Goal: Task Accomplishment & Management: Use online tool/utility

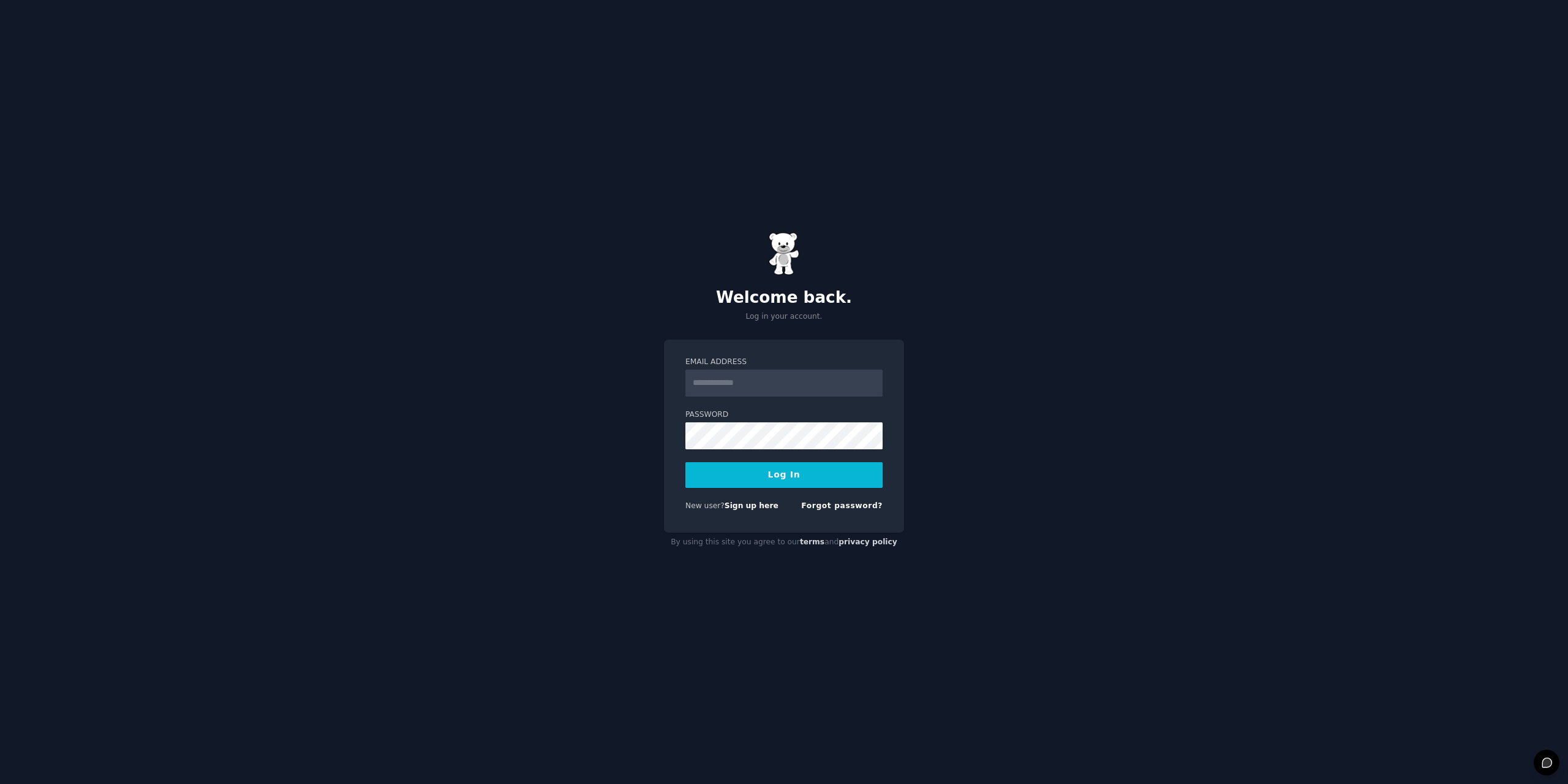
click at [766, 382] on input "Email Address" at bounding box center [784, 384] width 198 height 27
type input "**********"
click at [815, 406] on form "**********" at bounding box center [784, 436] width 198 height 160
click at [756, 383] on input "Email Address" at bounding box center [784, 384] width 198 height 27
click at [663, 451] on div "Welcome back. Log in your account. Email Address Password Log In New user? Sign…" at bounding box center [784, 392] width 1568 height 784
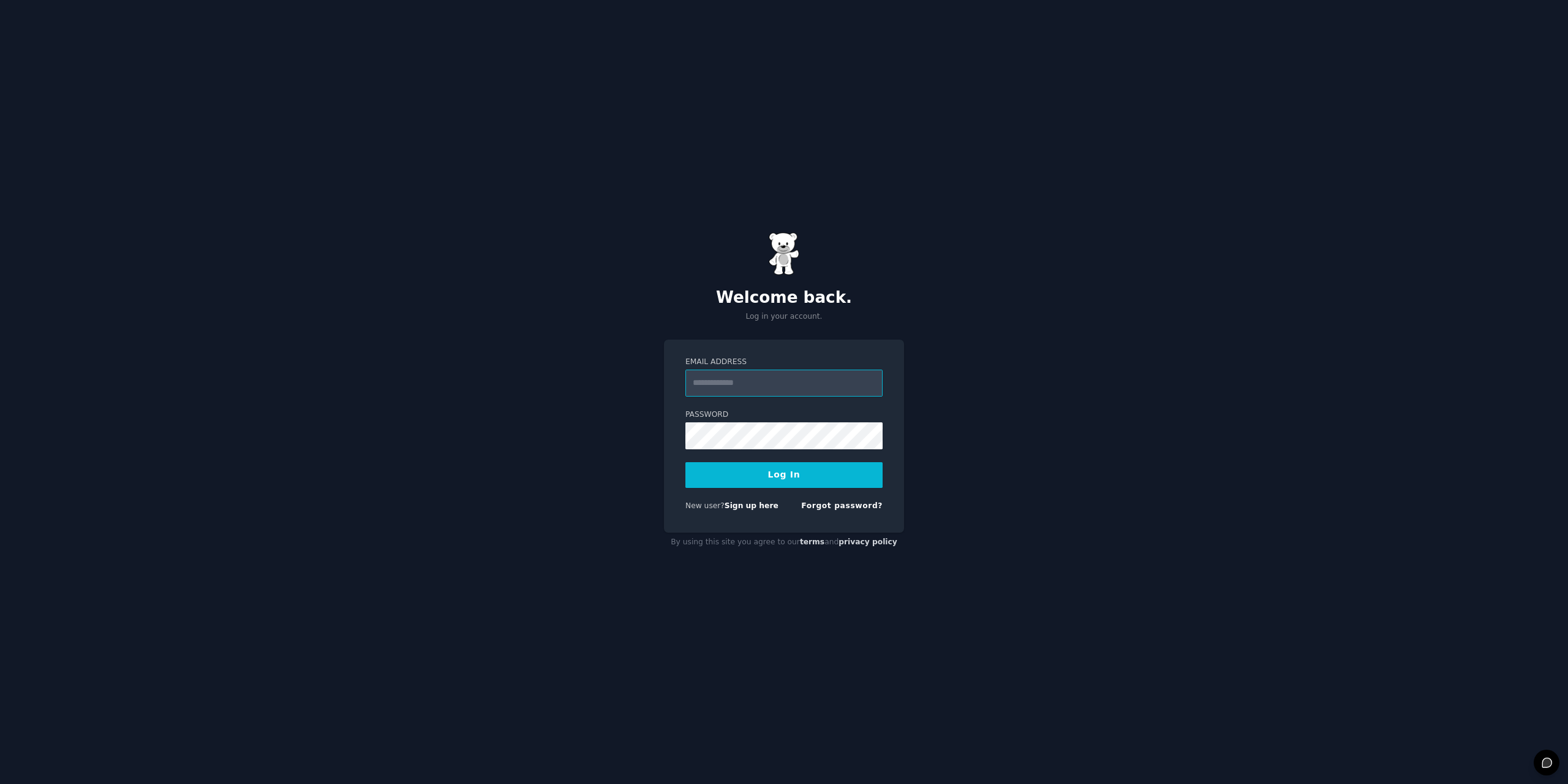
click at [755, 384] on input "Email Address" at bounding box center [784, 384] width 198 height 27
type input "**********"
click at [770, 476] on button "Log In" at bounding box center [784, 475] width 198 height 25
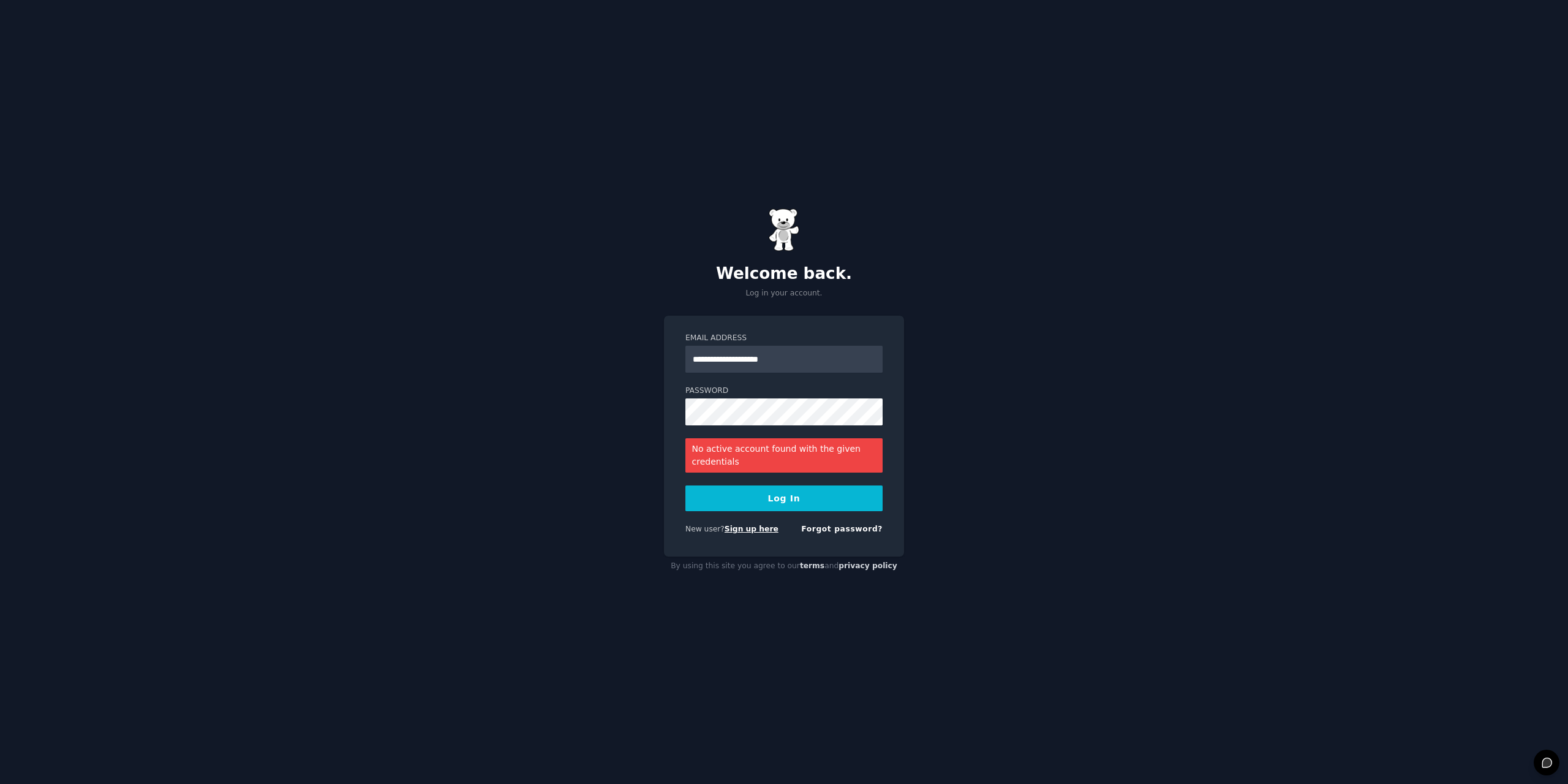
click at [739, 529] on link "Sign up here" at bounding box center [752, 529] width 54 height 8
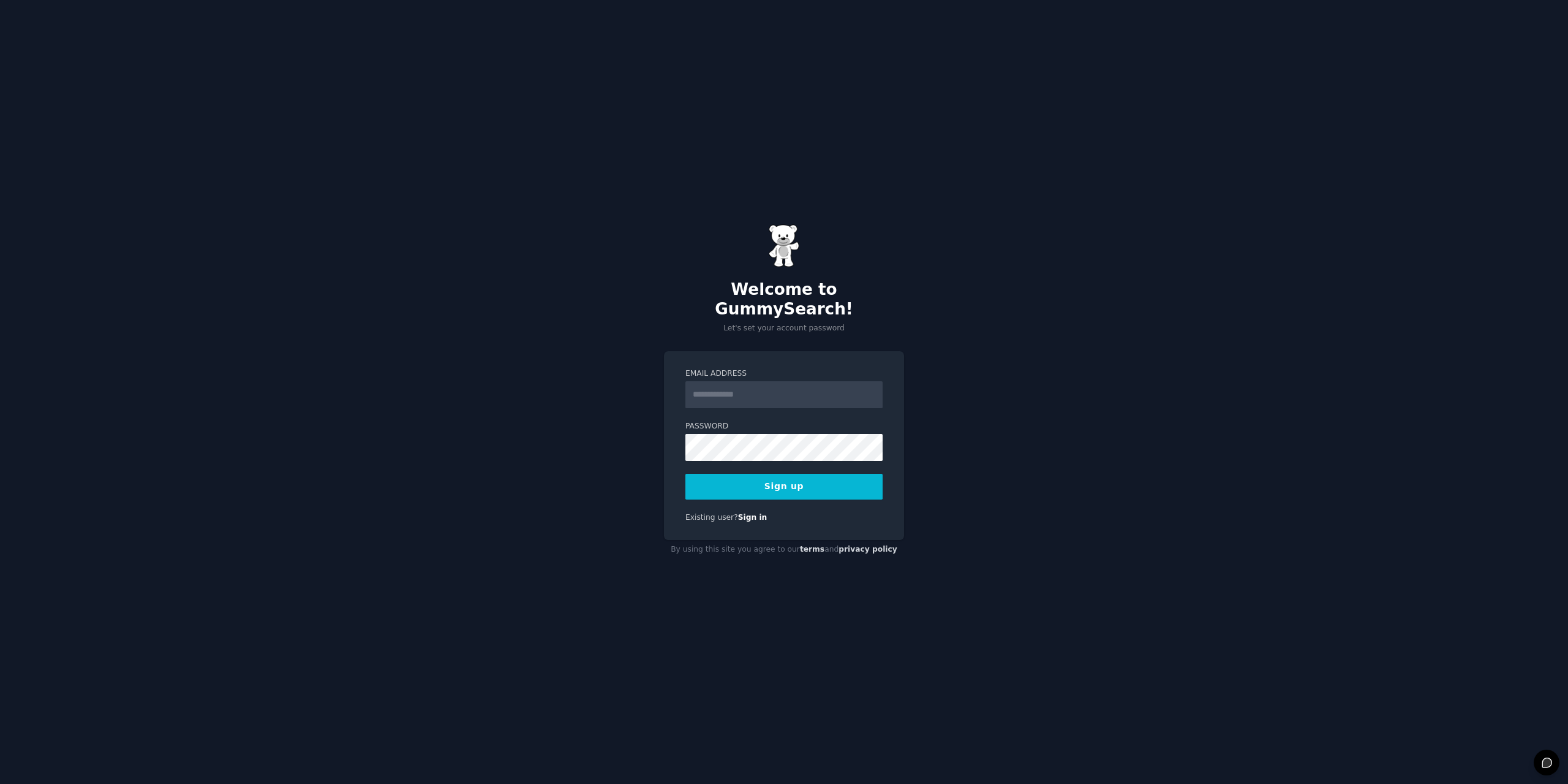
click at [753, 385] on input "Email Address" at bounding box center [784, 395] width 198 height 27
type input "**********"
click at [764, 474] on button "Sign up" at bounding box center [784, 486] width 198 height 25
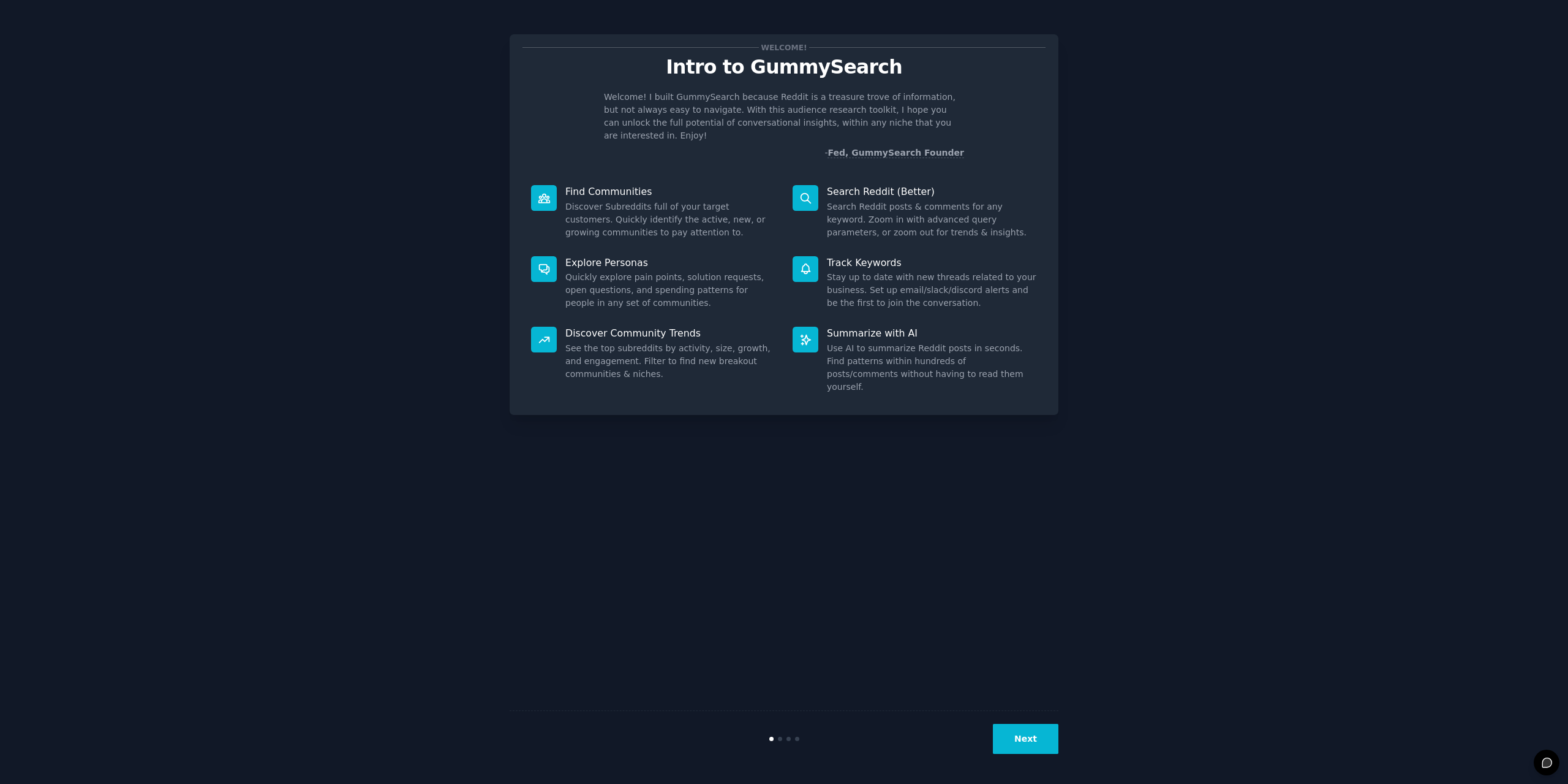
click at [1018, 734] on button "Next" at bounding box center [1025, 738] width 65 height 30
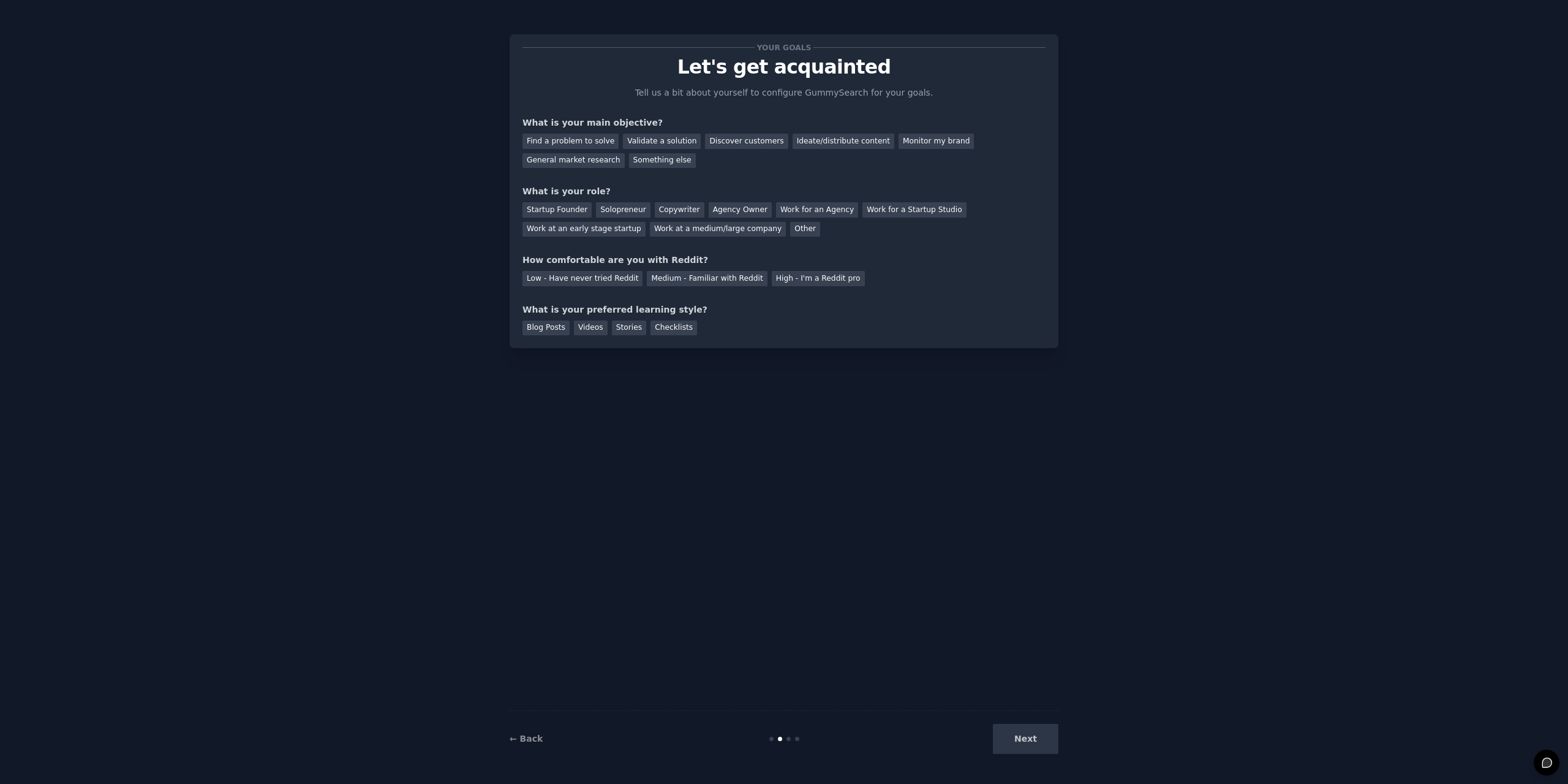
click at [1030, 742] on div "Next" at bounding box center [967, 738] width 183 height 30
click at [555, 328] on div "Blog Posts" at bounding box center [546, 328] width 47 height 15
click at [650, 275] on div "Medium - Familiar with Reddit" at bounding box center [707, 278] width 120 height 15
click at [617, 210] on div "Solopreneur" at bounding box center [623, 210] width 54 height 15
click at [574, 142] on div "Find a problem to solve" at bounding box center [570, 141] width 96 height 15
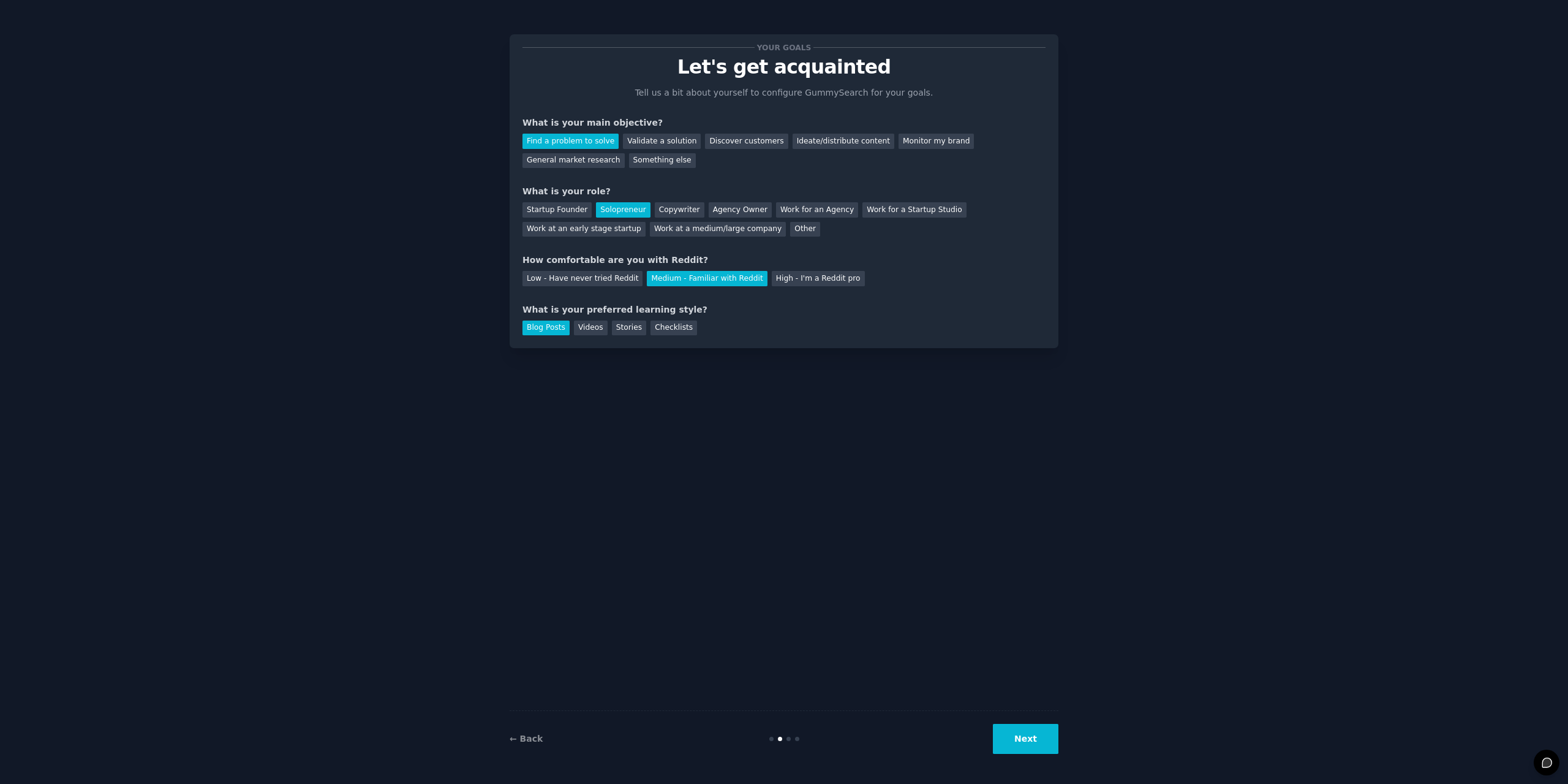
click at [1027, 745] on button "Next" at bounding box center [1025, 738] width 65 height 30
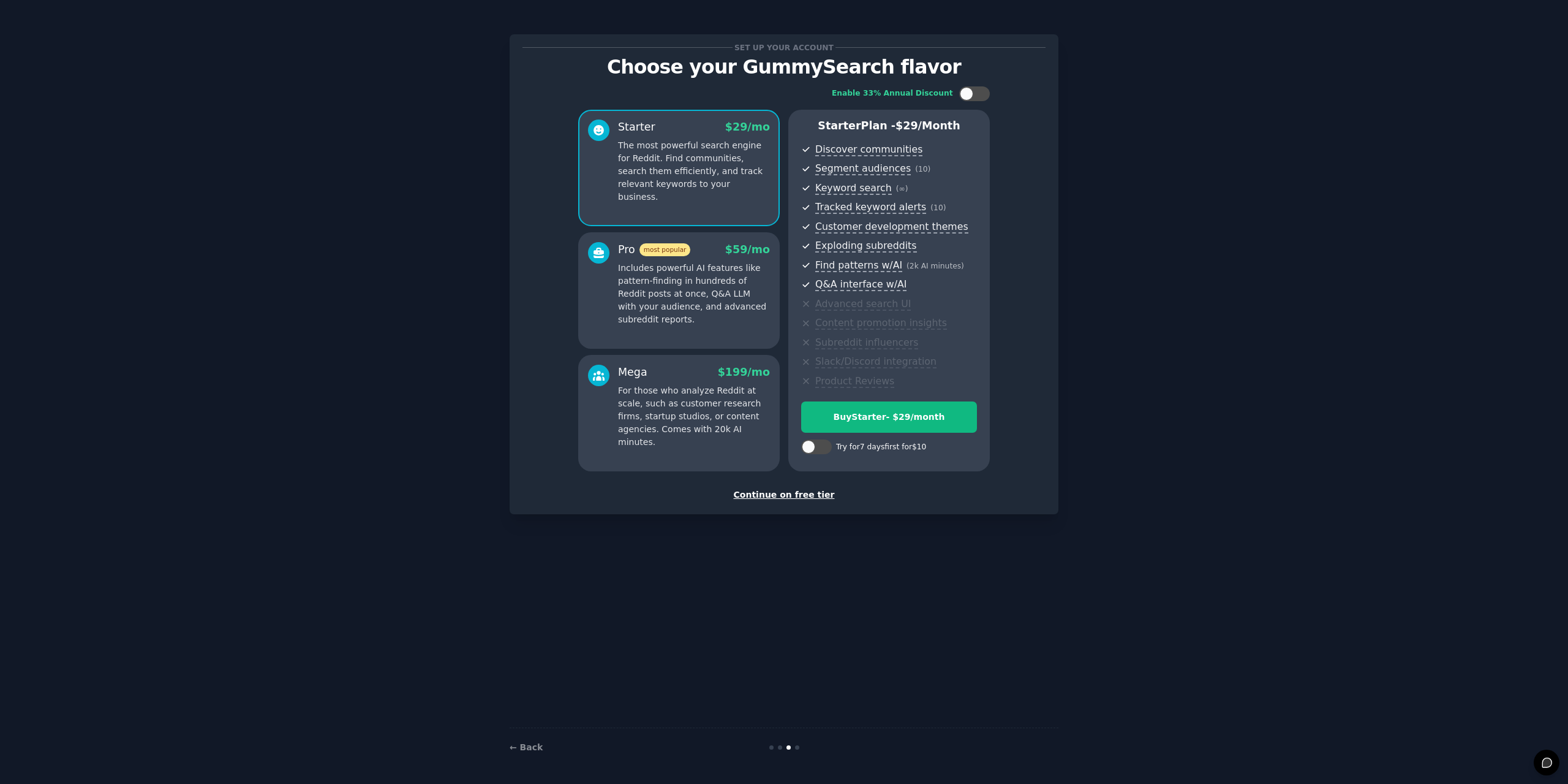
click at [798, 490] on div "Continue on free tier" at bounding box center [784, 495] width 523 height 13
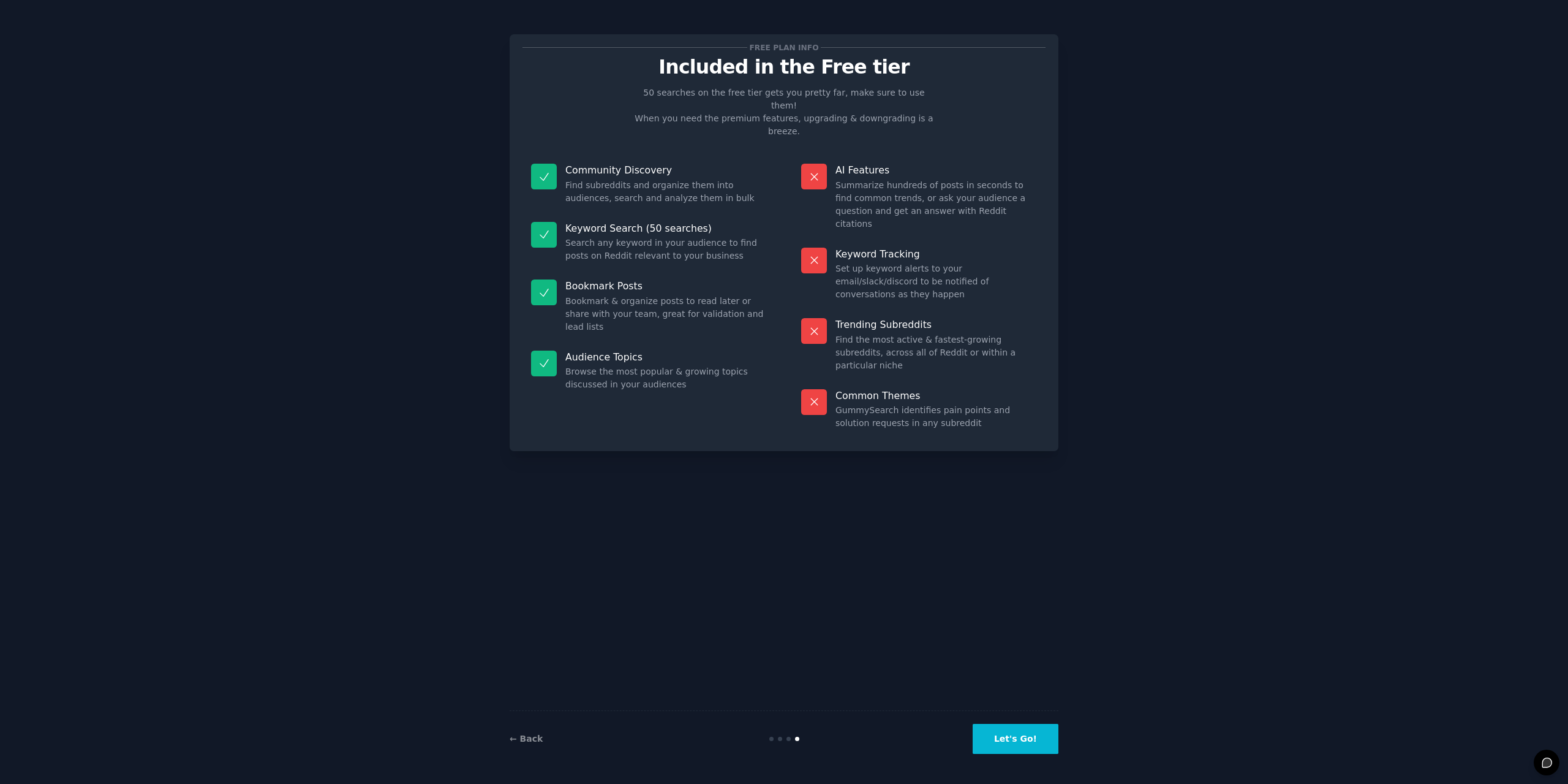
click at [1013, 746] on button "Let's Go!" at bounding box center [1015, 738] width 86 height 30
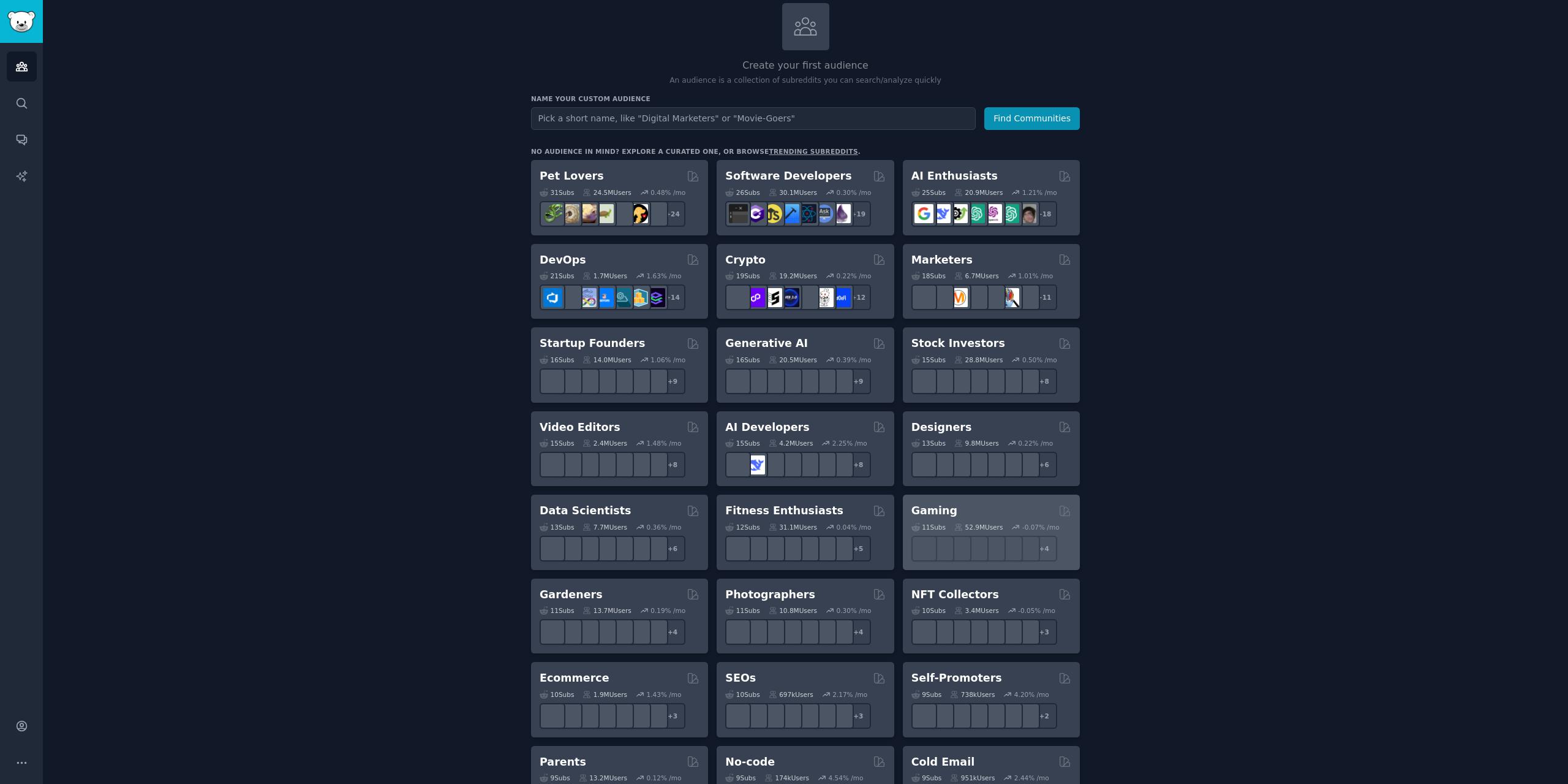
scroll to position [184, 0]
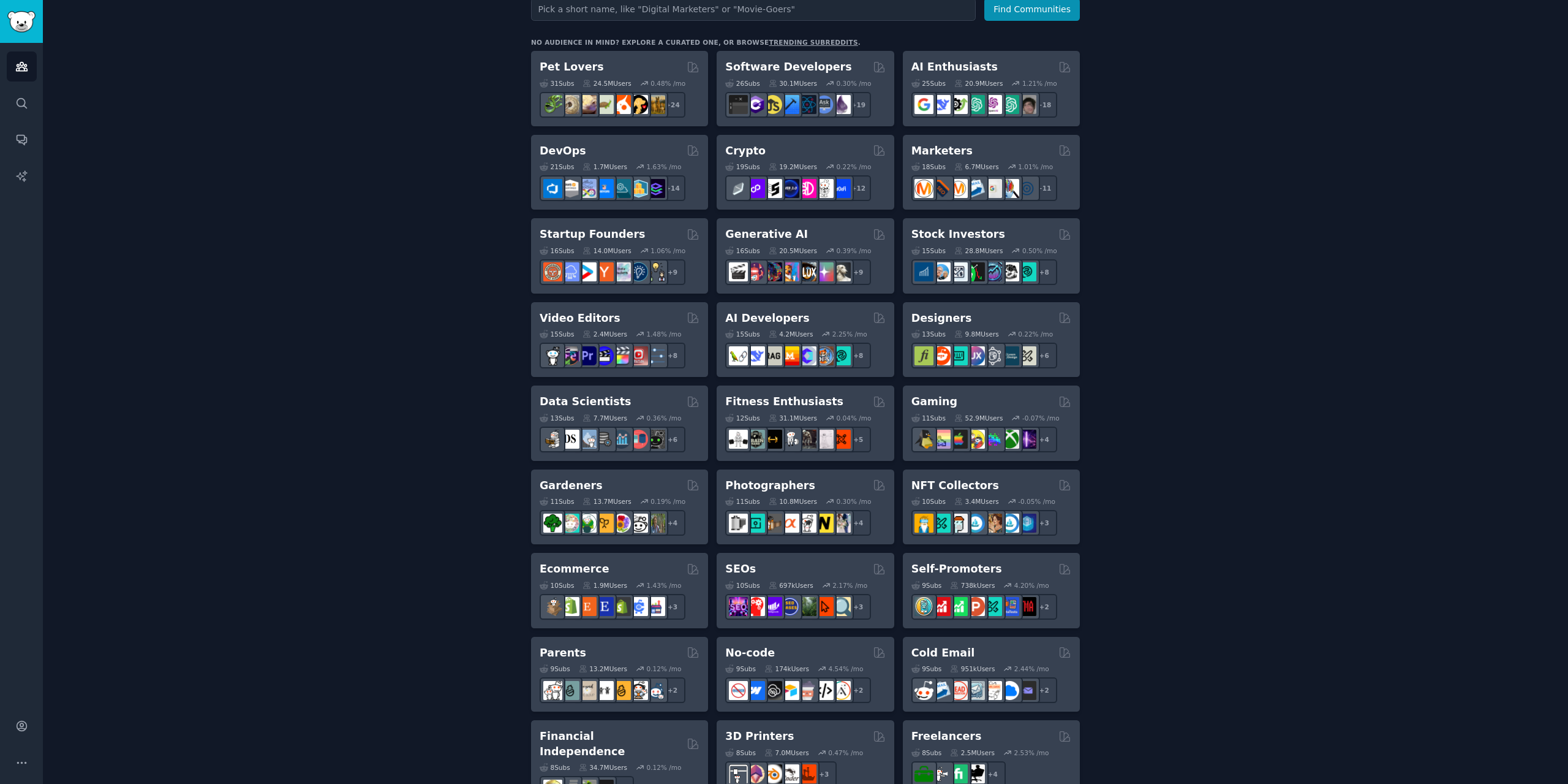
click at [806, 330] on div "4.2M Users" at bounding box center [791, 334] width 45 height 8
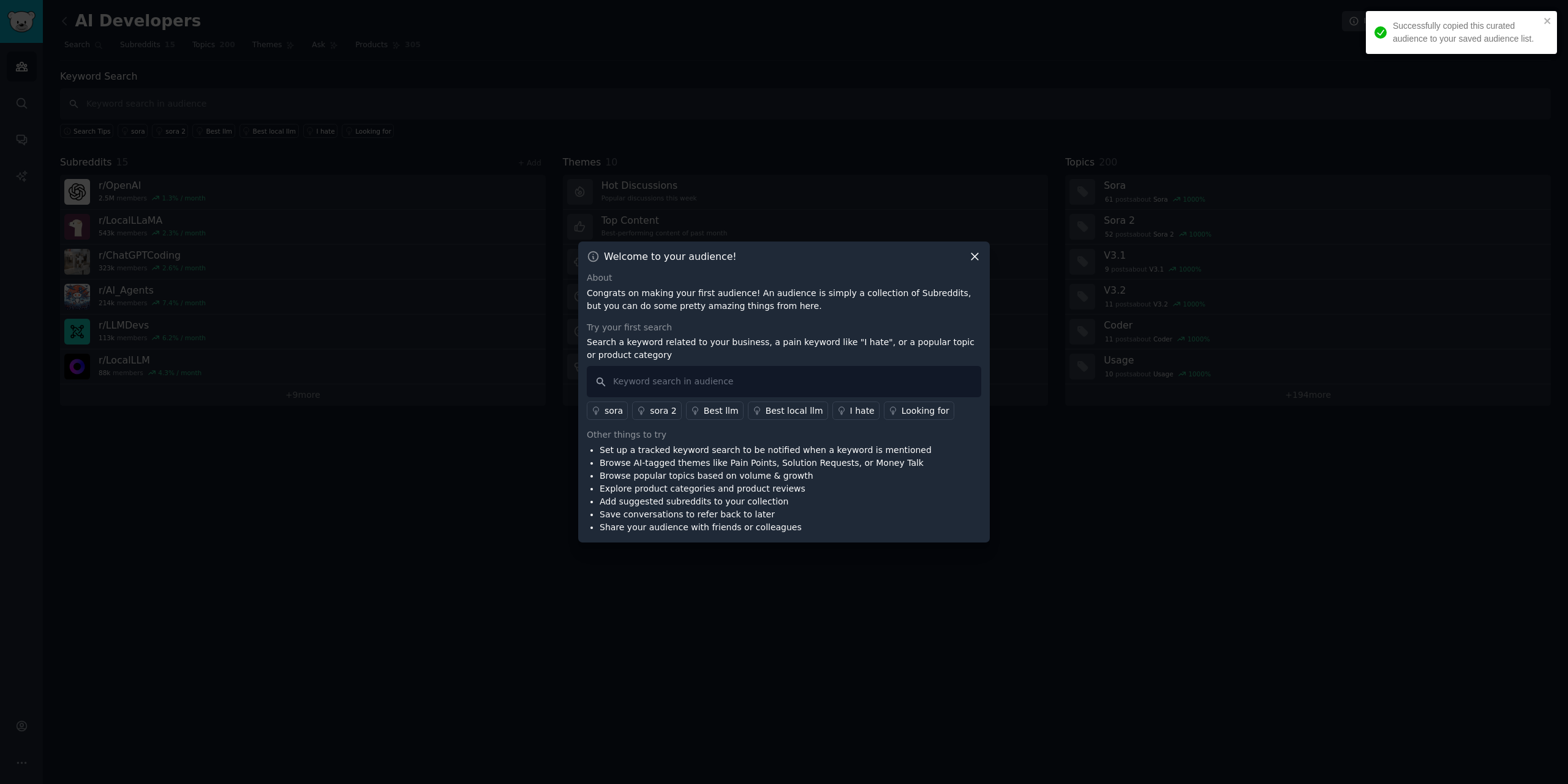
click at [977, 257] on icon at bounding box center [974, 256] width 13 height 13
